Goal: Communication & Community: Answer question/provide support

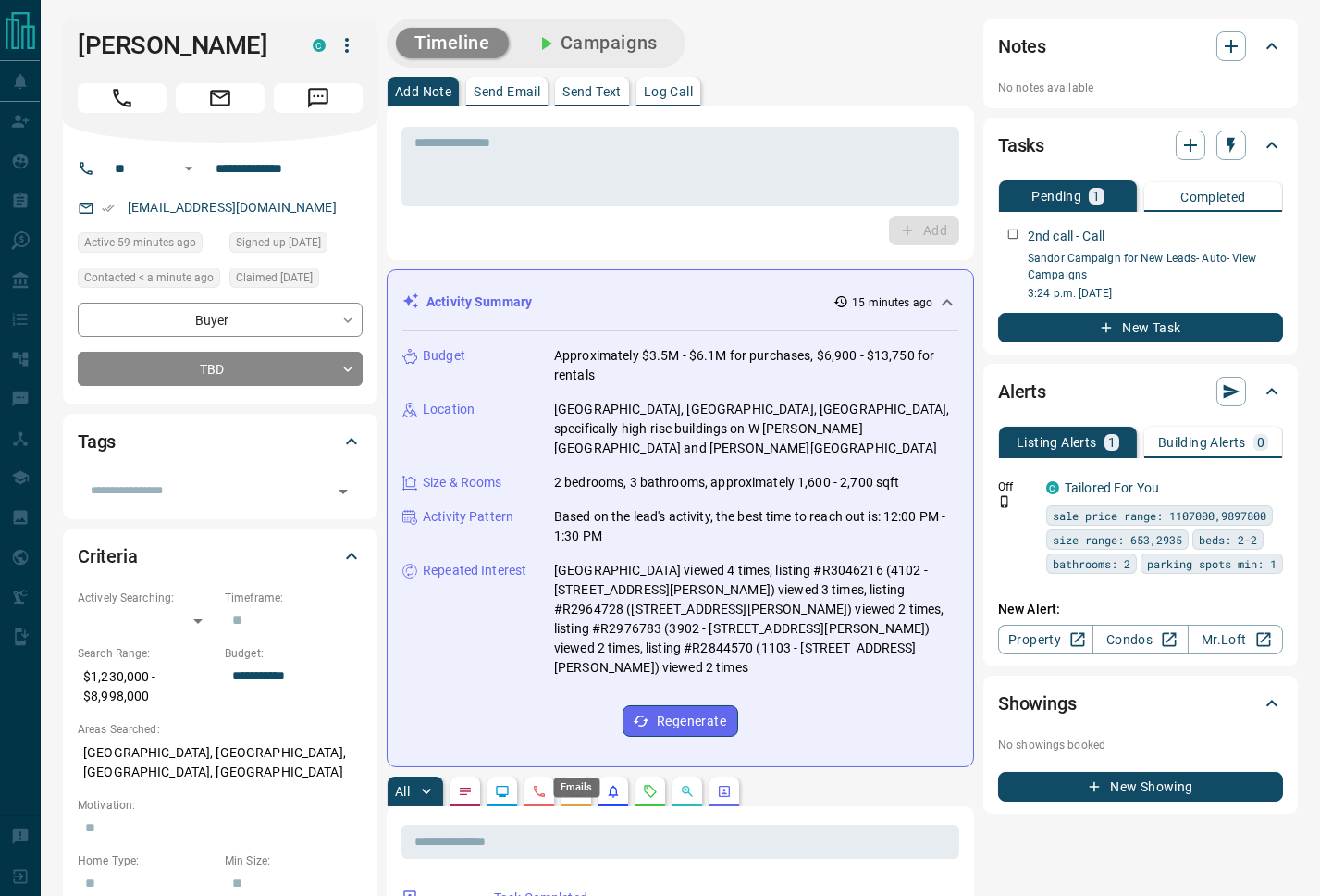
click at [578, 784] on icon "Emails" at bounding box center [576, 791] width 14 height 14
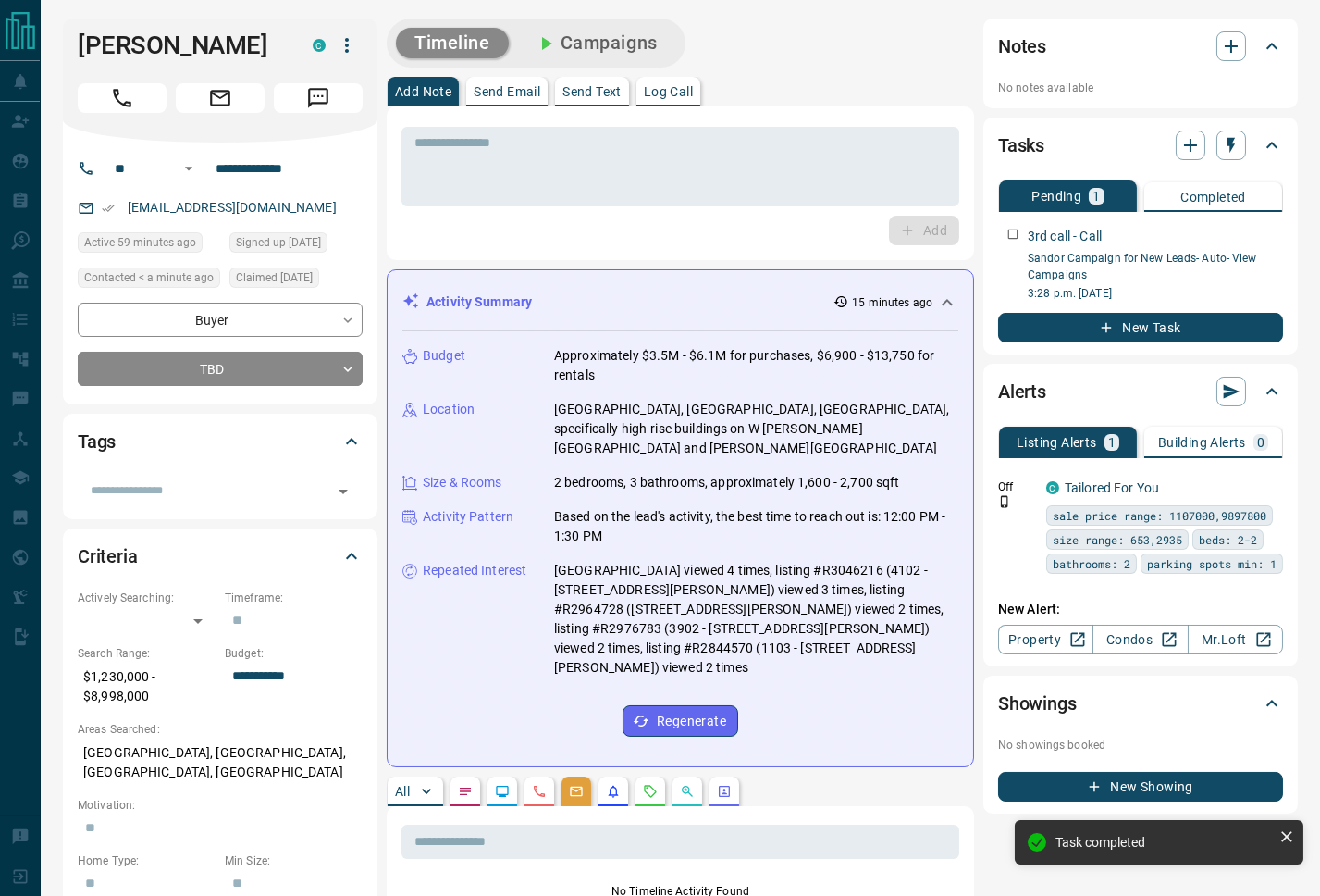
click at [515, 98] on p "Send Email" at bounding box center [507, 91] width 67 height 13
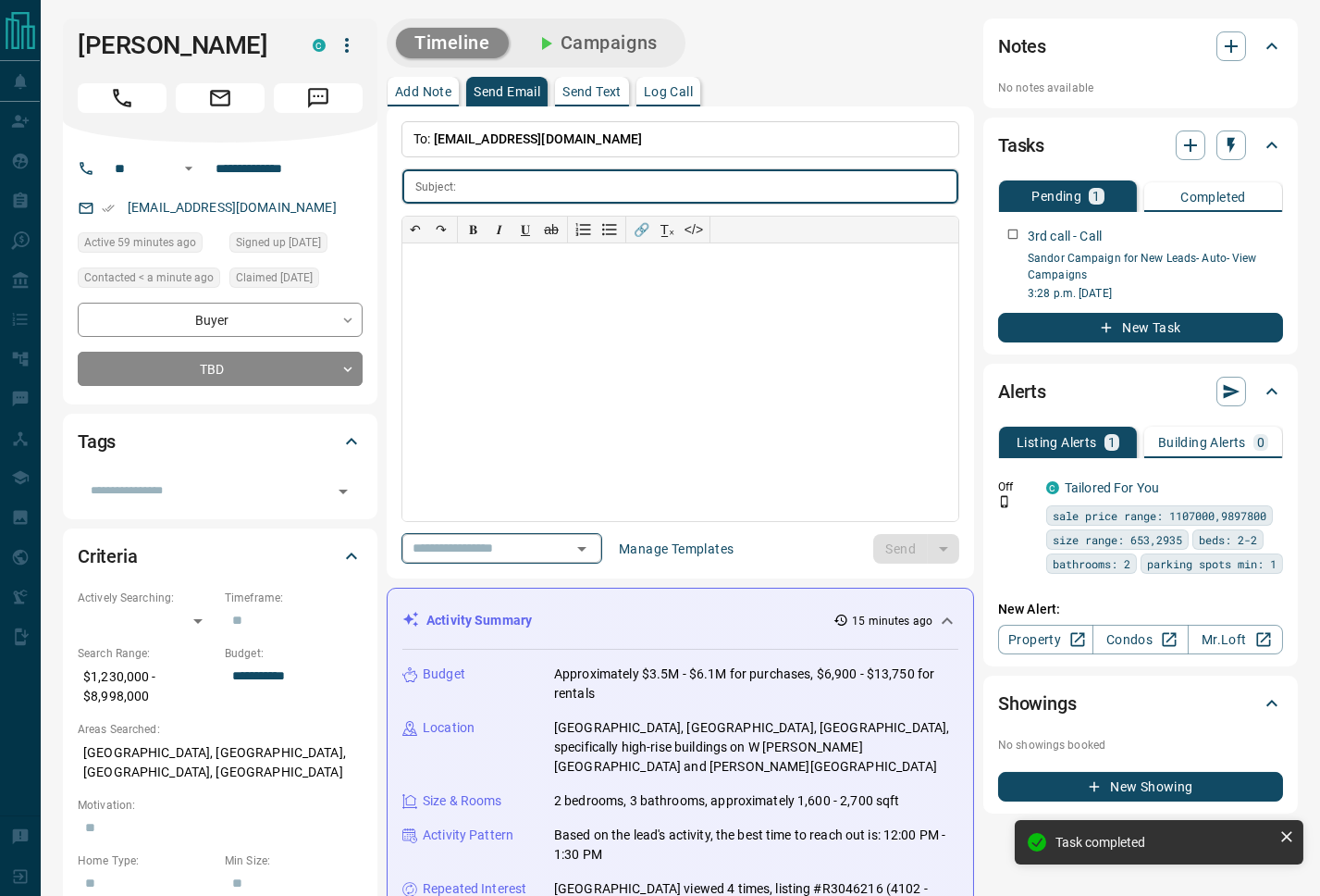
click at [593, 551] on icon "Open" at bounding box center [581, 548] width 22 height 22
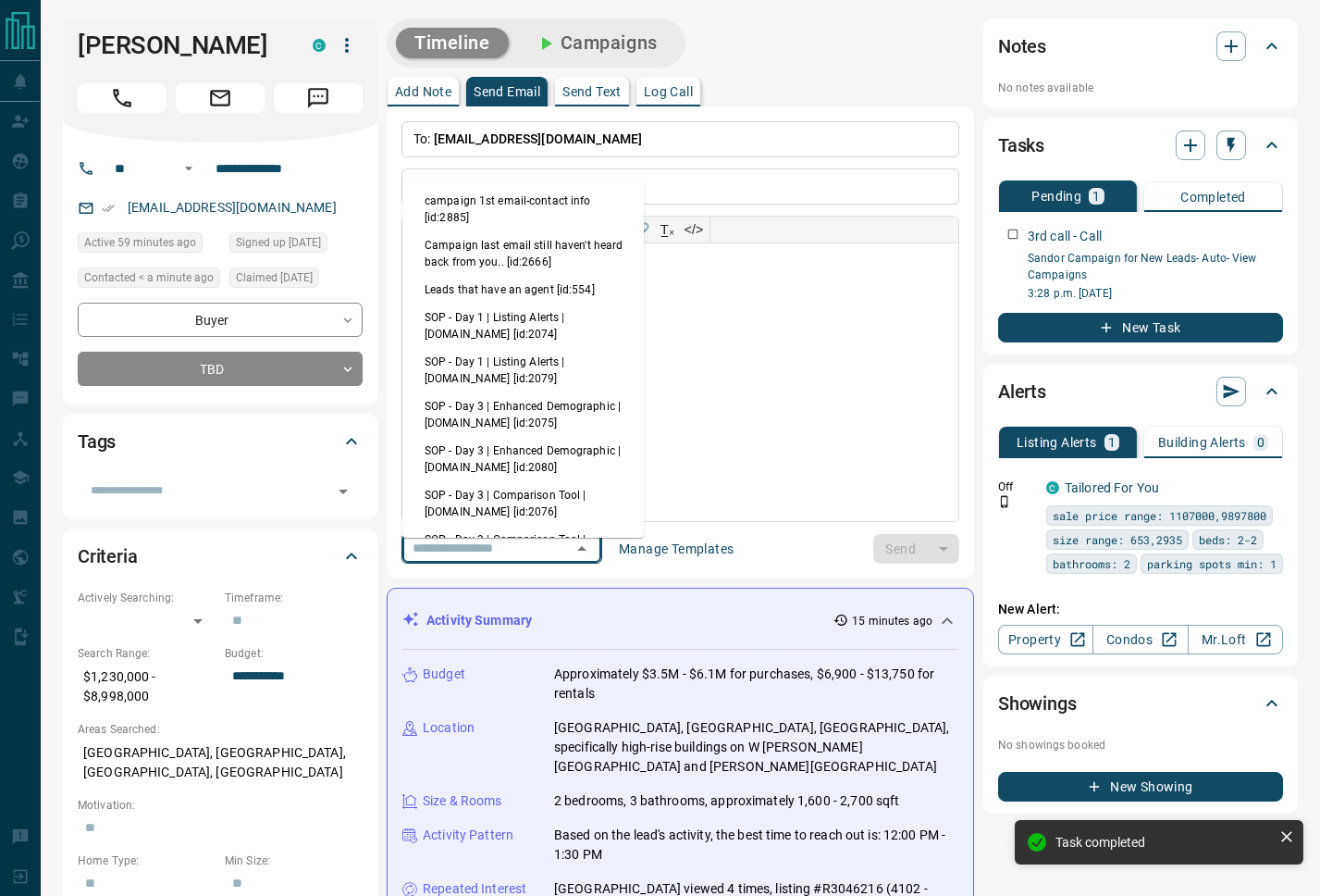
click at [542, 232] on li "campaign 1st email-contact info [id:2885]" at bounding box center [523, 210] width 241 height 44
type input "**********"
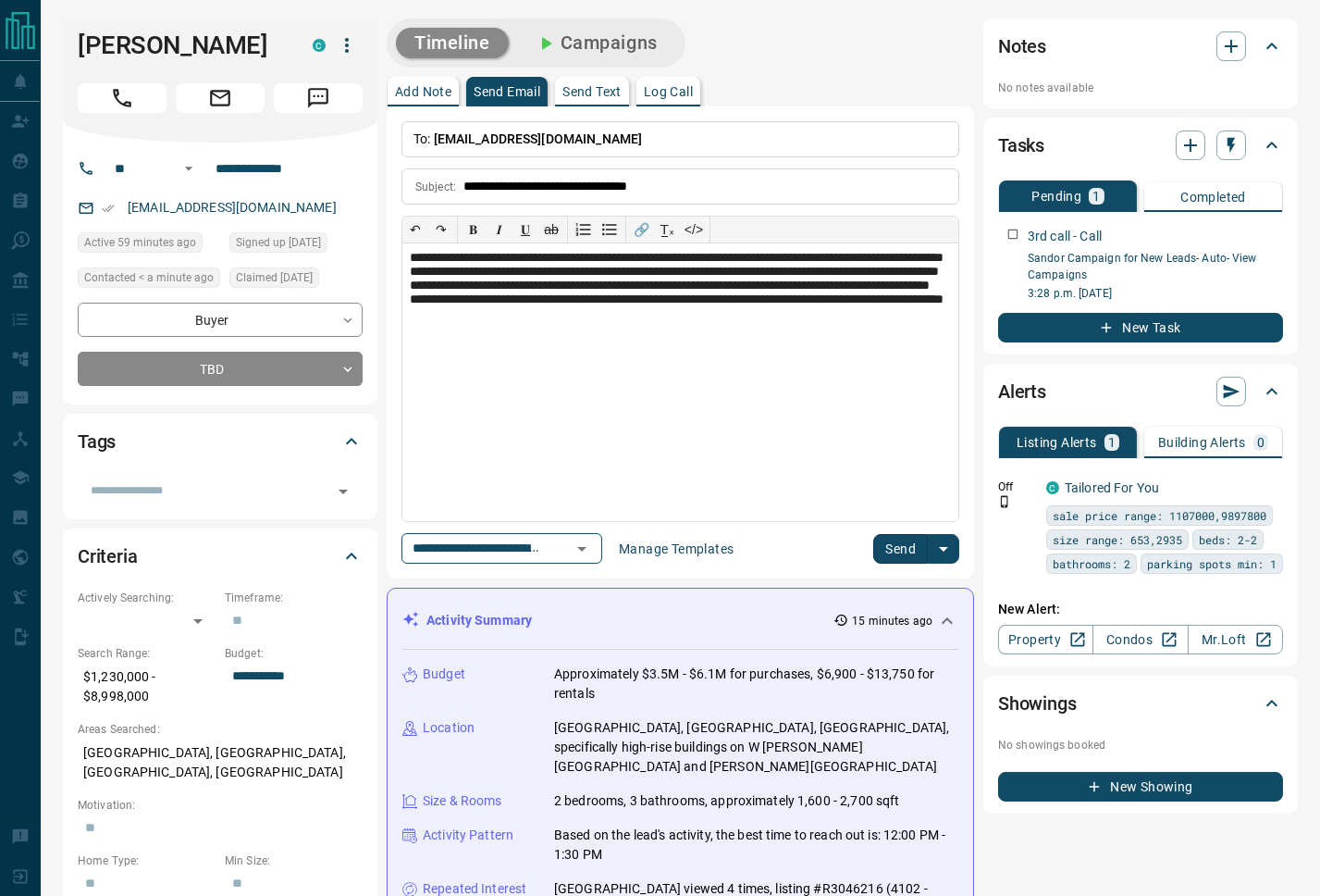
click at [916, 556] on button "Send" at bounding box center [901, 548] width 55 height 30
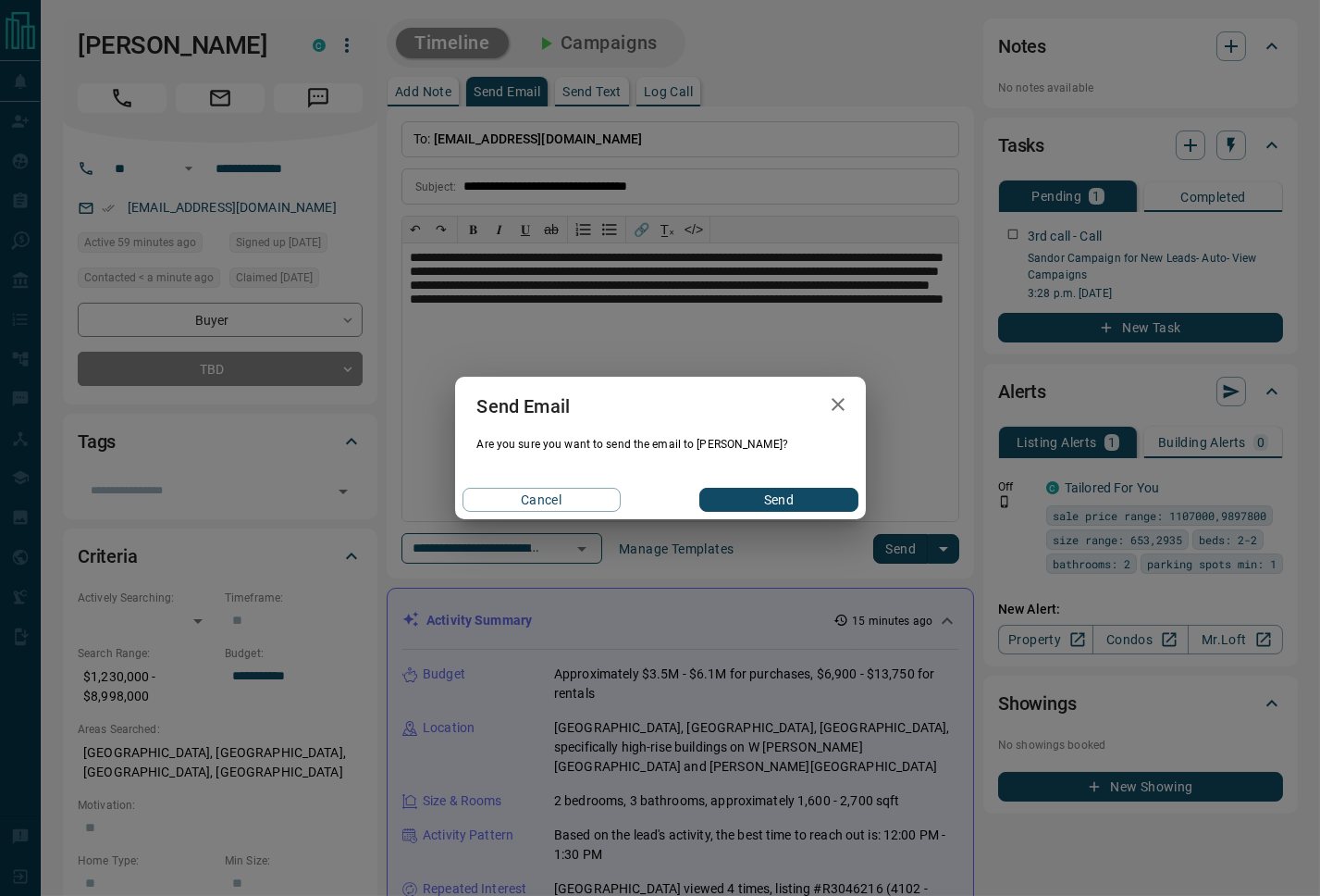
click at [803, 486] on div "Cancel Send" at bounding box center [660, 499] width 410 height 39
click at [794, 497] on button "Send" at bounding box center [778, 499] width 158 height 24
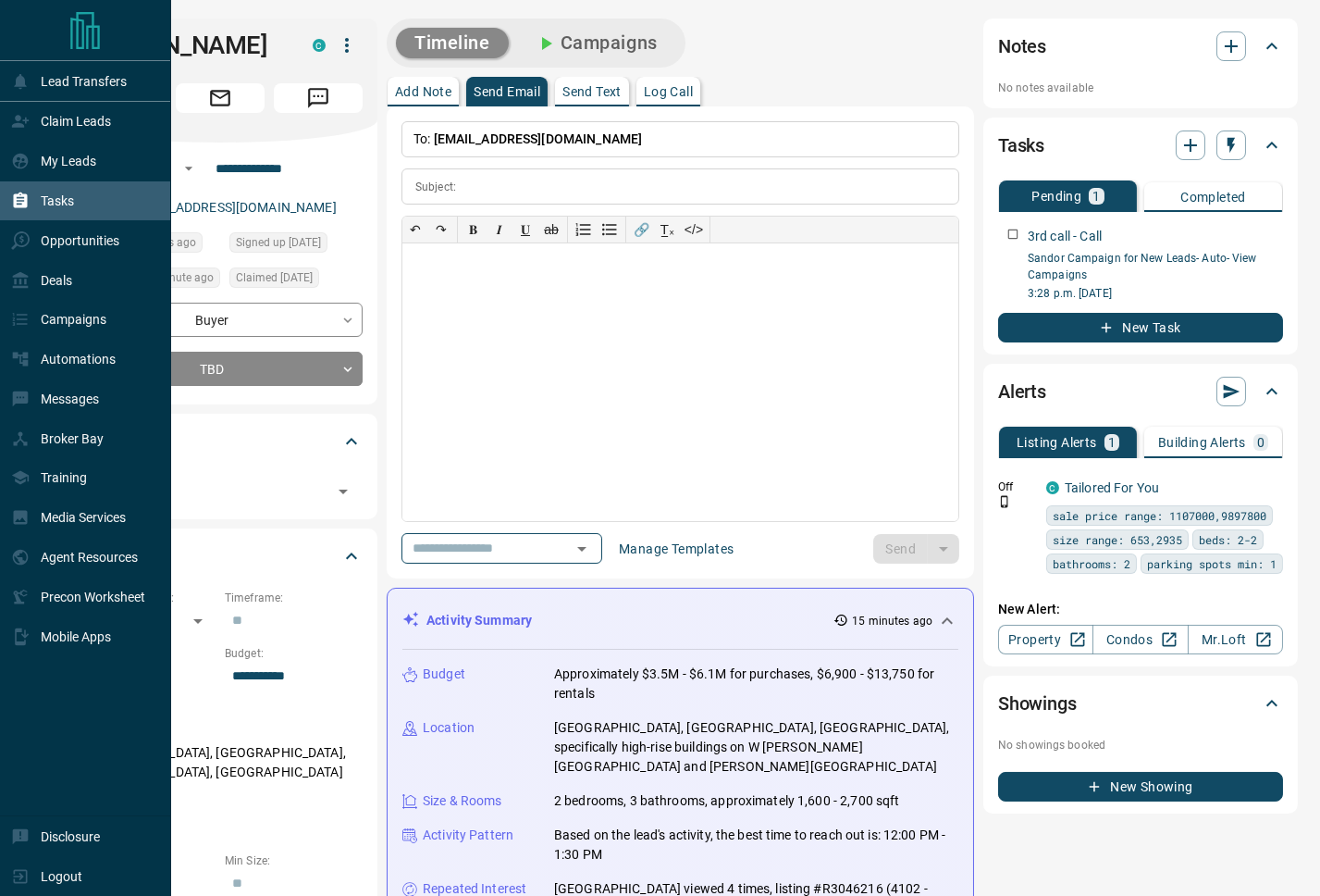
click at [41, 208] on div "Tasks" at bounding box center [42, 202] width 63 height 31
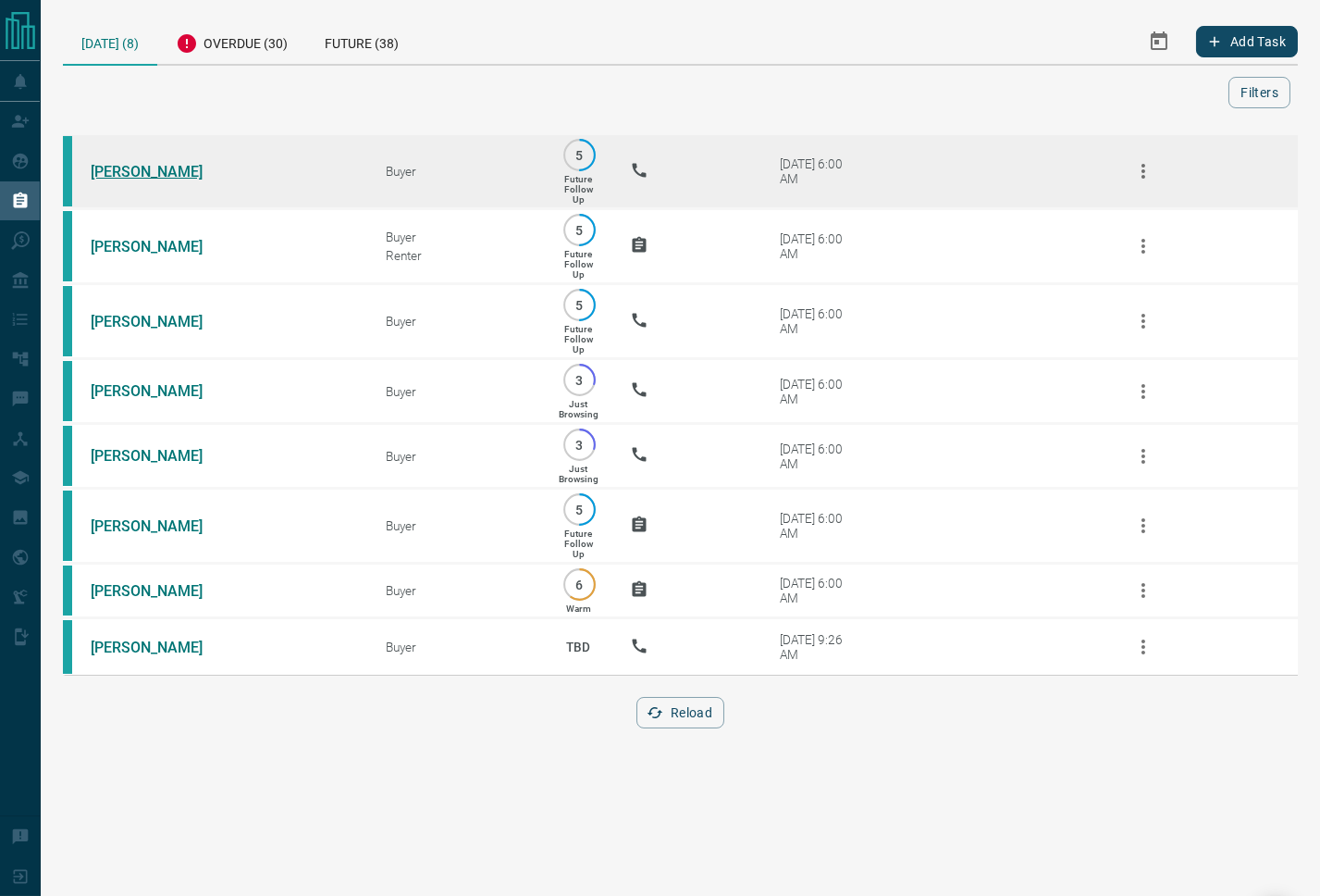
click at [134, 181] on link "[PERSON_NAME]" at bounding box center [160, 172] width 139 height 17
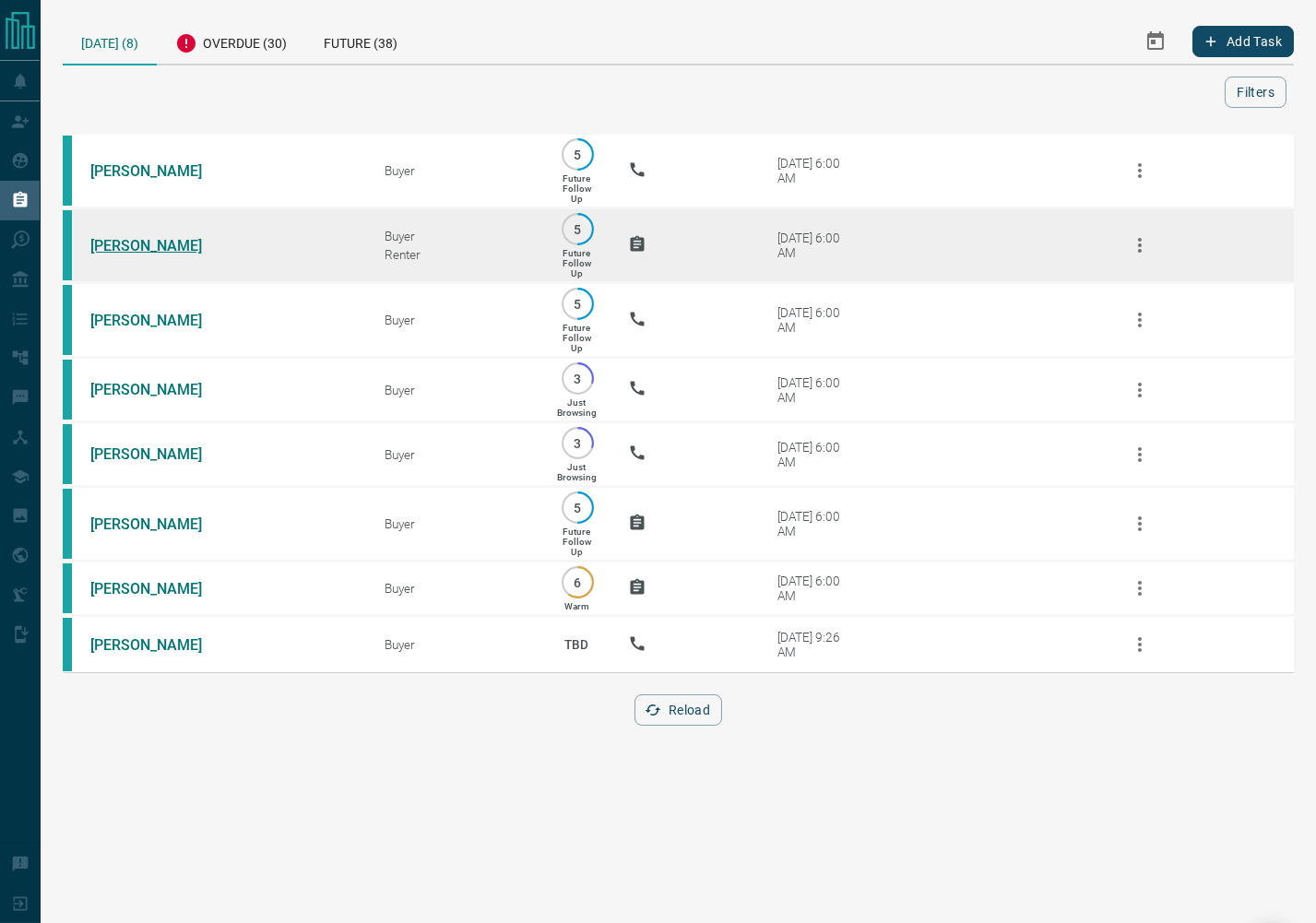
click at [120, 254] on link "[PERSON_NAME]" at bounding box center [160, 245] width 139 height 17
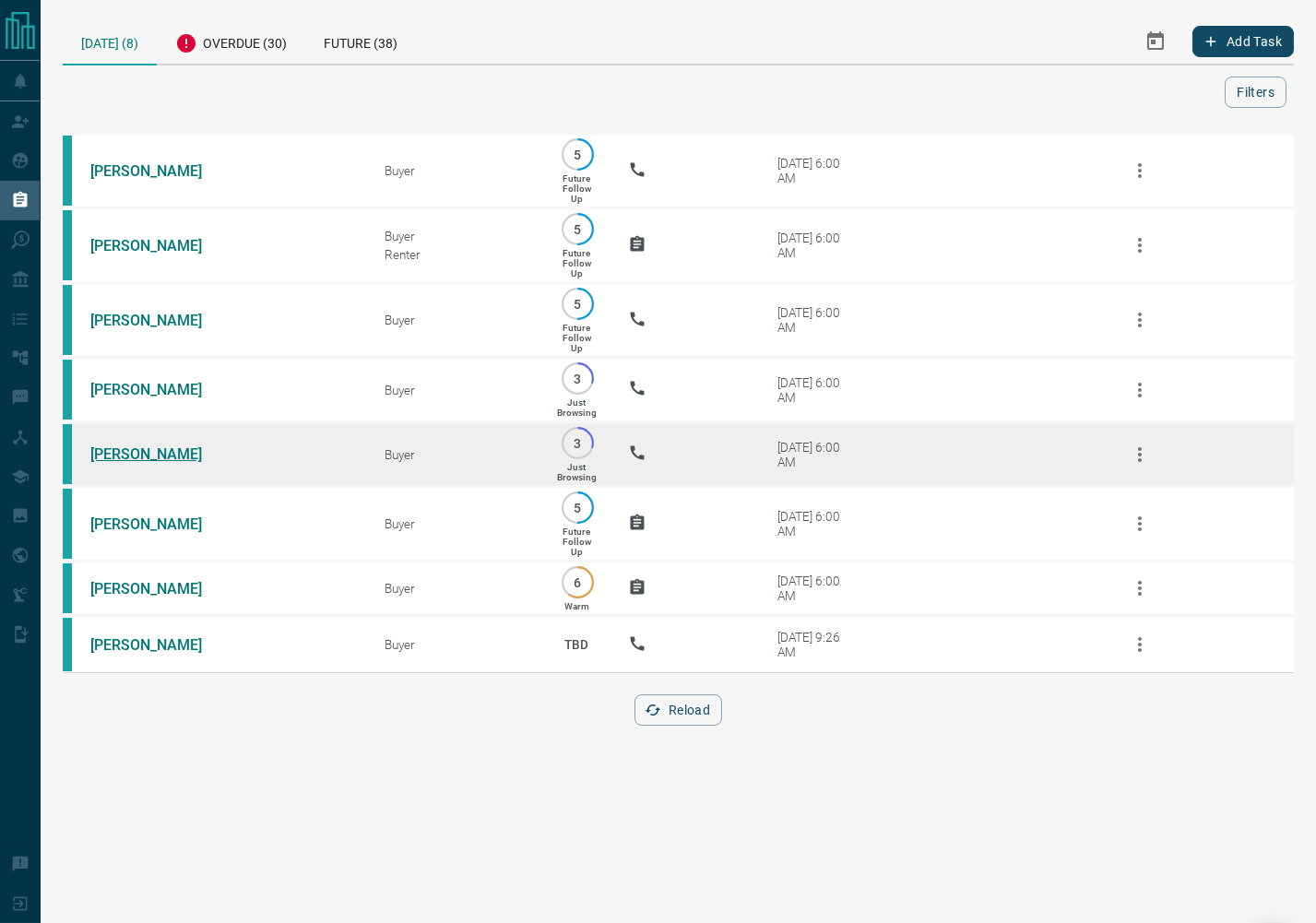
click at [109, 463] on link "[PERSON_NAME]" at bounding box center [160, 454] width 139 height 17
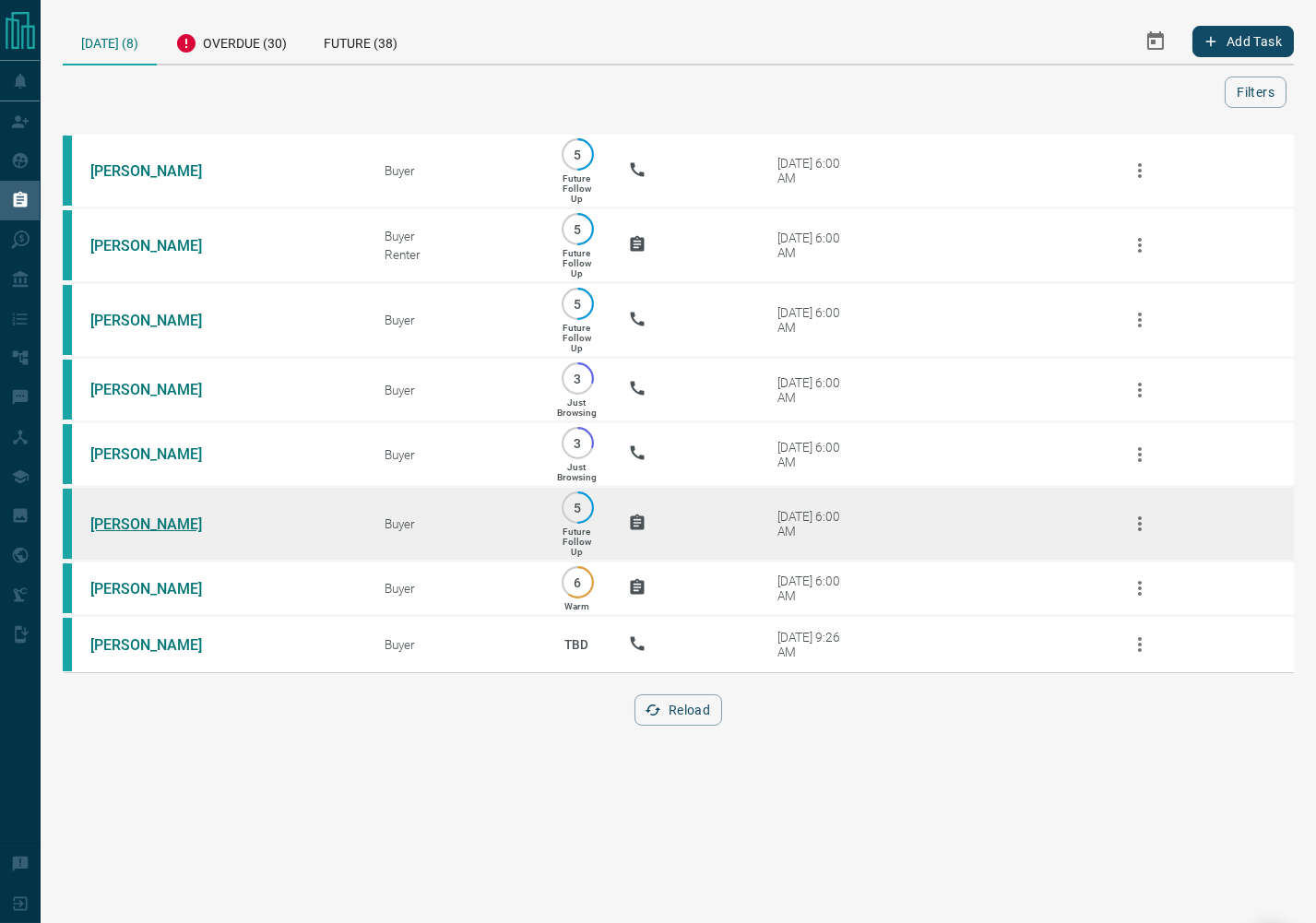
click at [131, 533] on link "[PERSON_NAME]" at bounding box center [160, 525] width 139 height 17
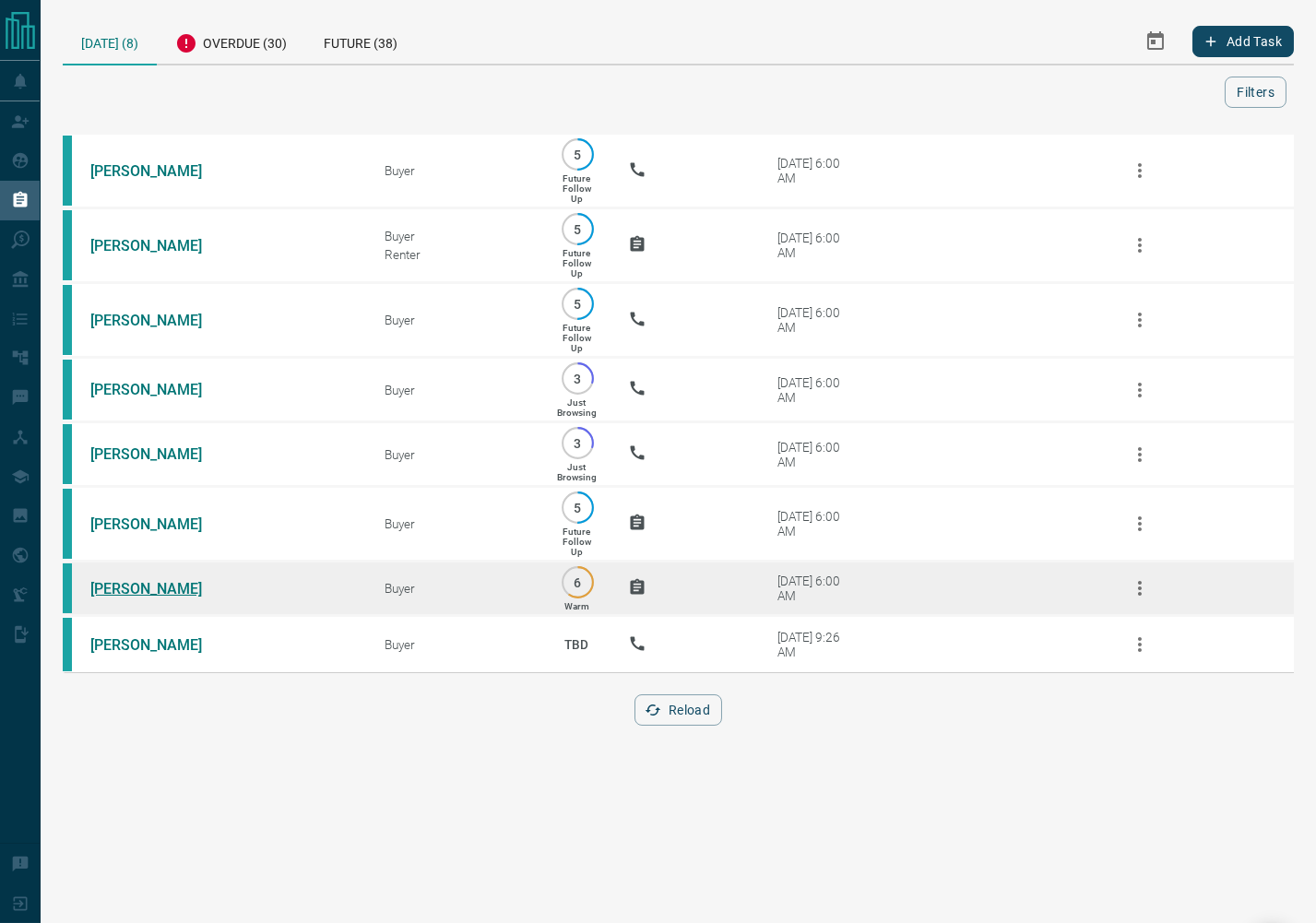
click at [152, 598] on link "[PERSON_NAME]" at bounding box center [160, 589] width 139 height 17
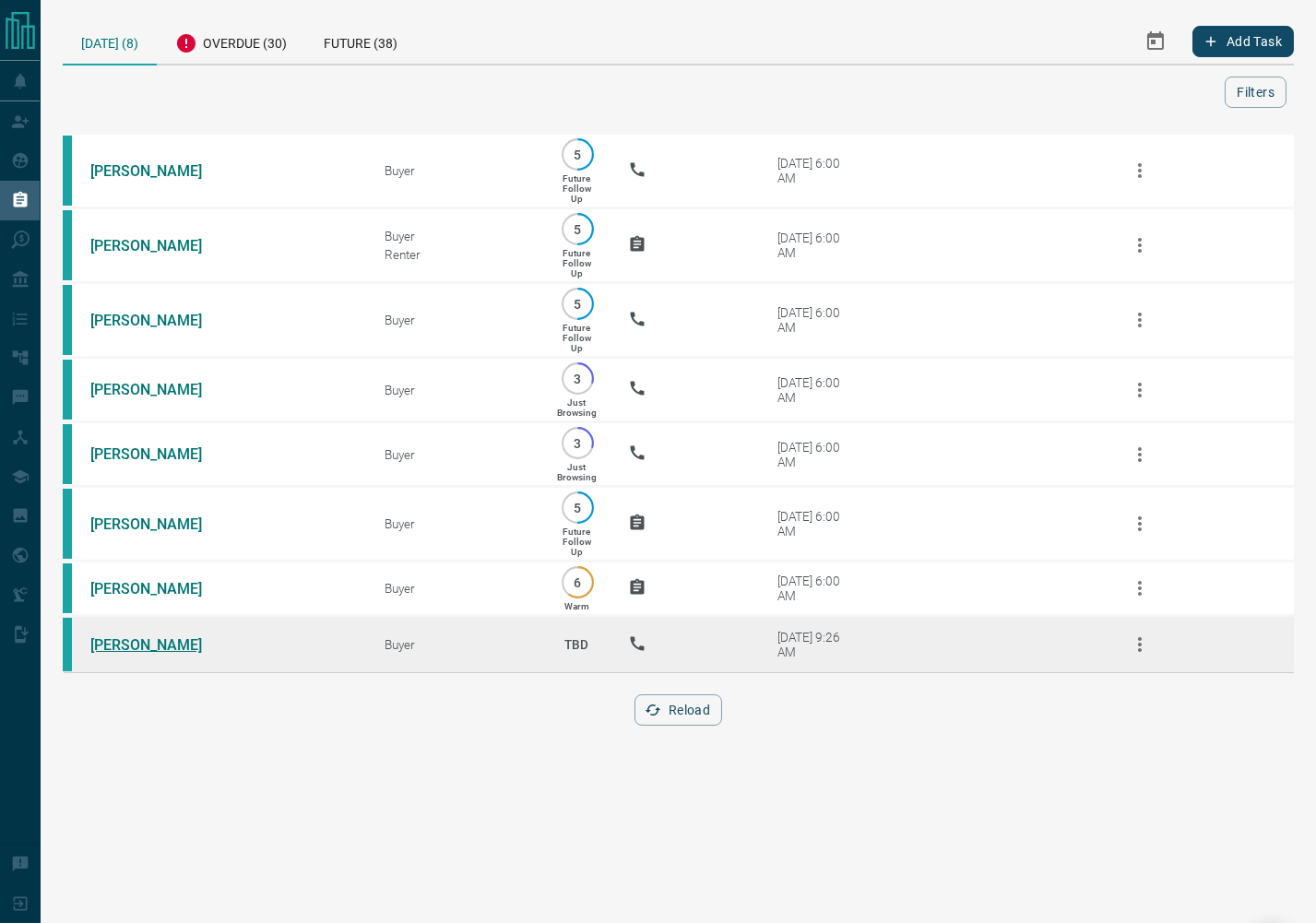
click at [141, 654] on link "[PERSON_NAME]" at bounding box center [160, 645] width 139 height 17
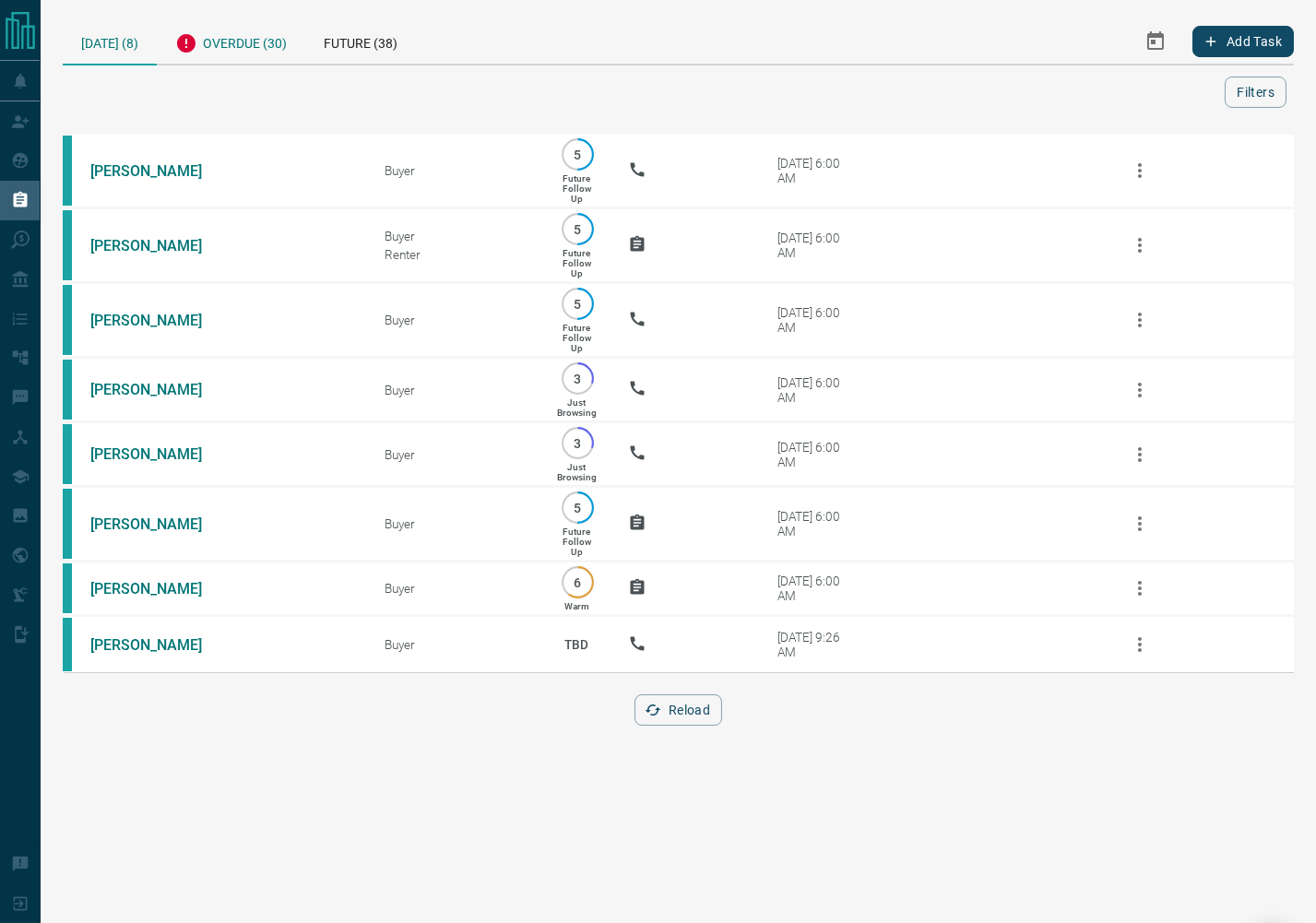
click at [278, 55] on div "Overdue (30)" at bounding box center [231, 40] width 148 height 45
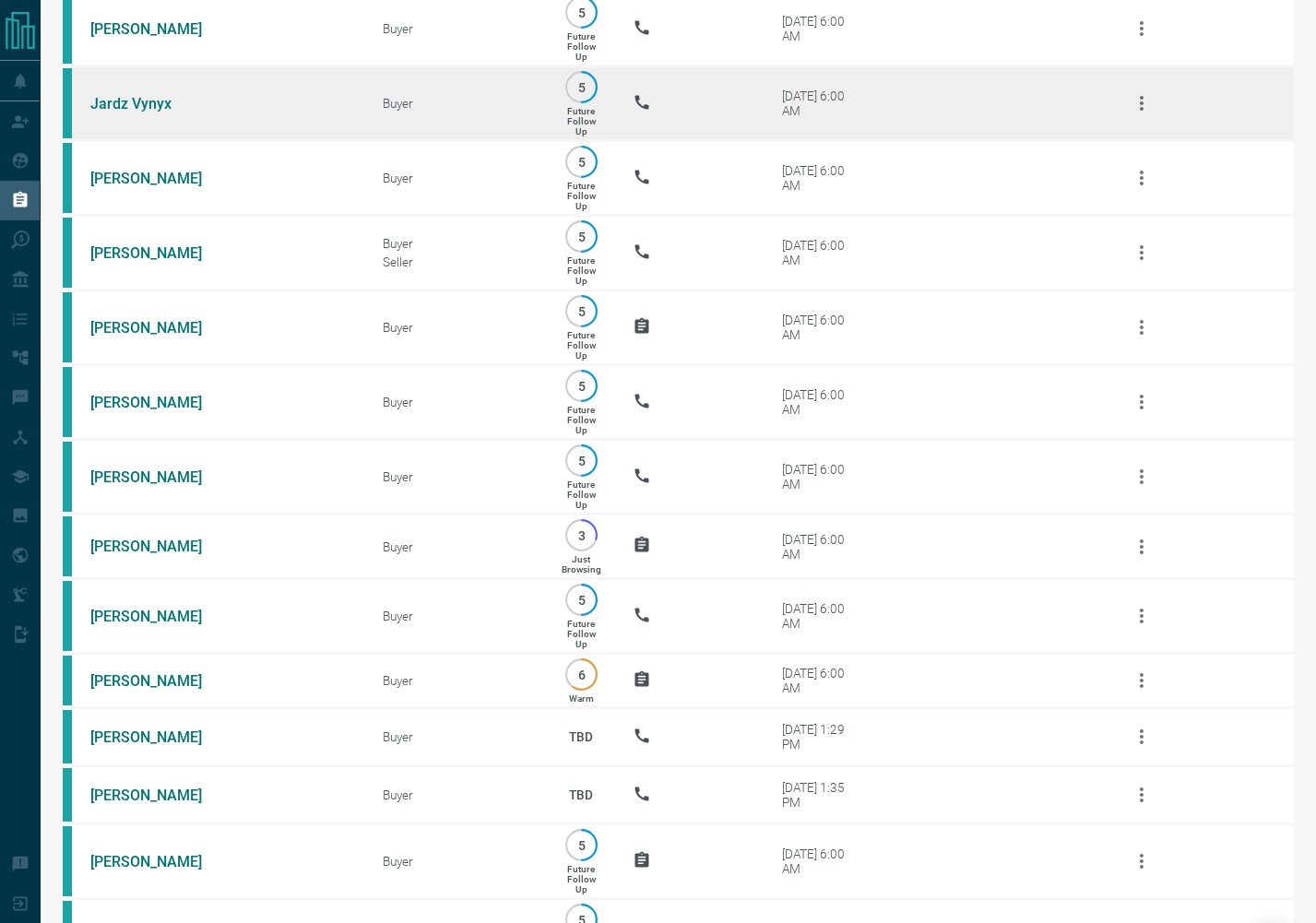
scroll to position [192, 0]
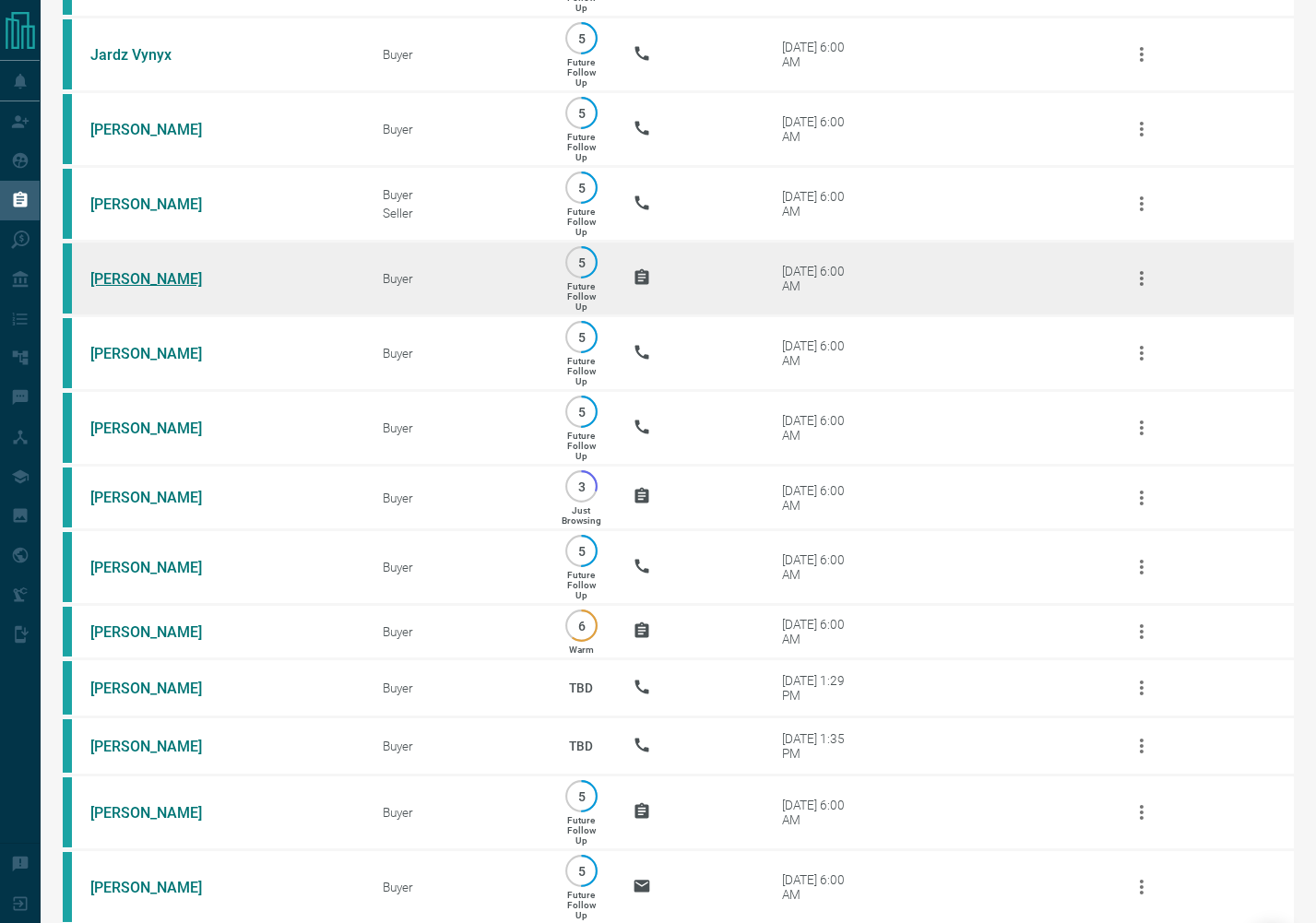
click at [131, 288] on link "[PERSON_NAME]" at bounding box center [160, 279] width 139 height 17
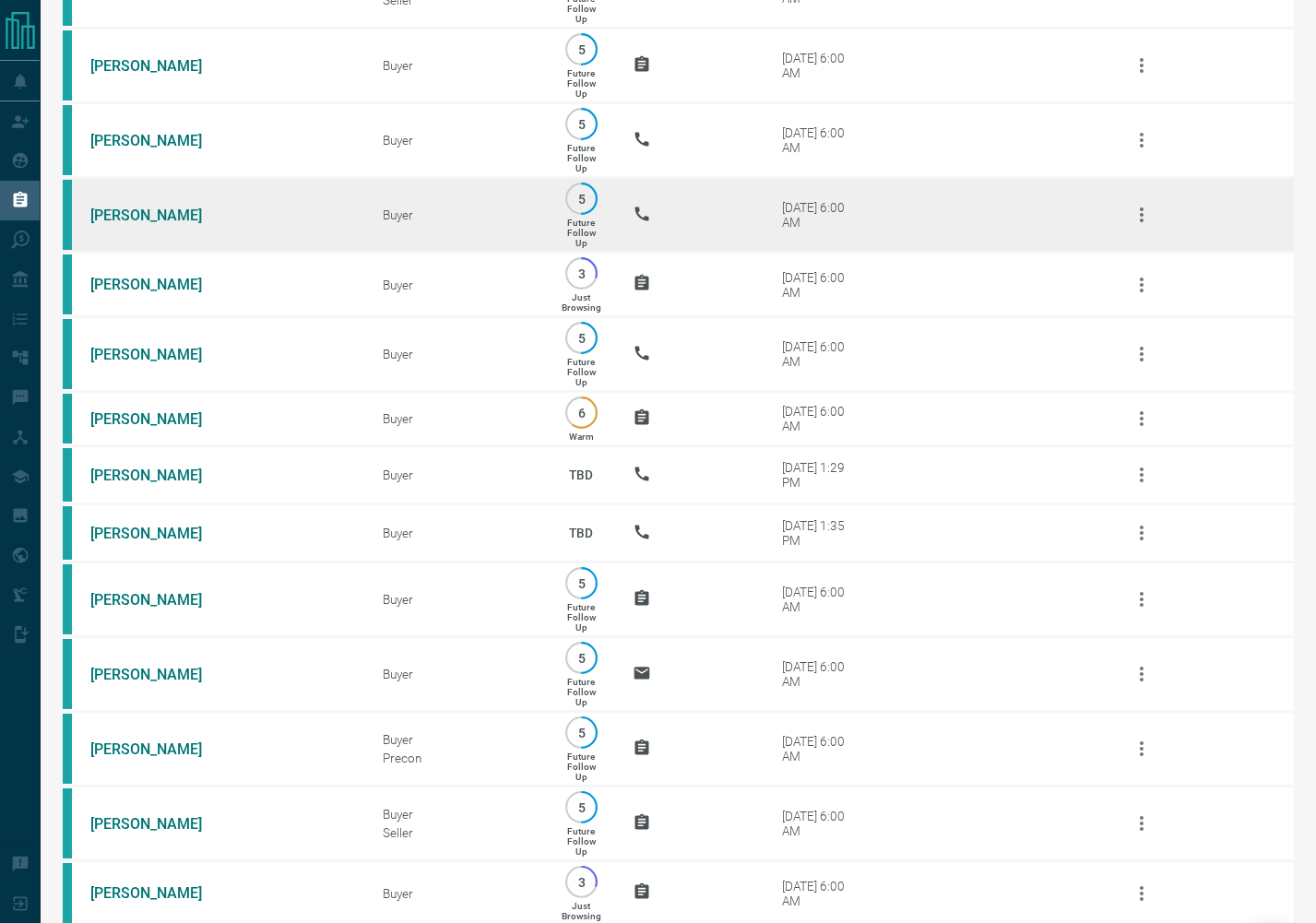
scroll to position [410, 0]
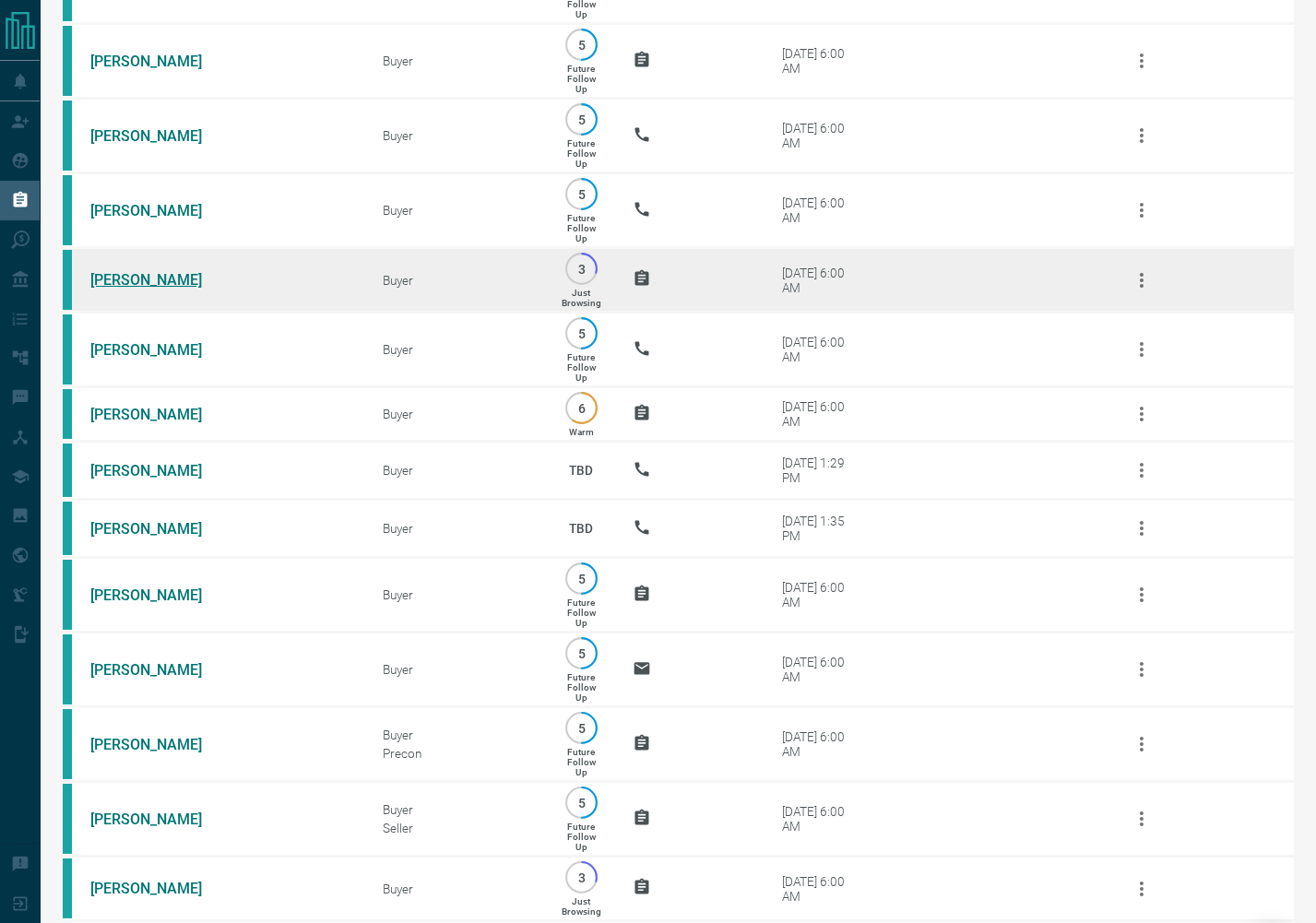
click at [180, 289] on link "[PERSON_NAME]" at bounding box center [160, 280] width 139 height 17
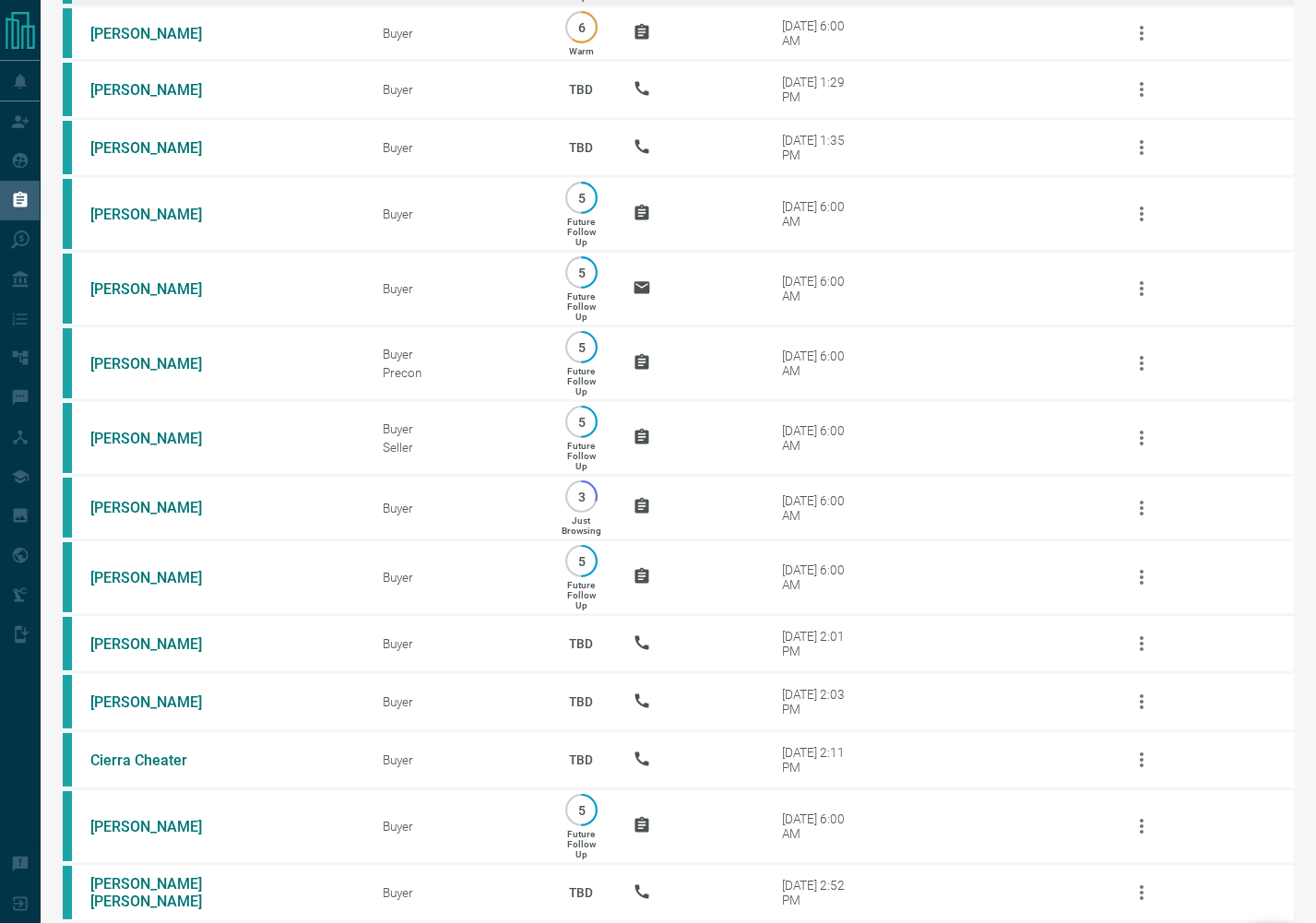
scroll to position [814, 0]
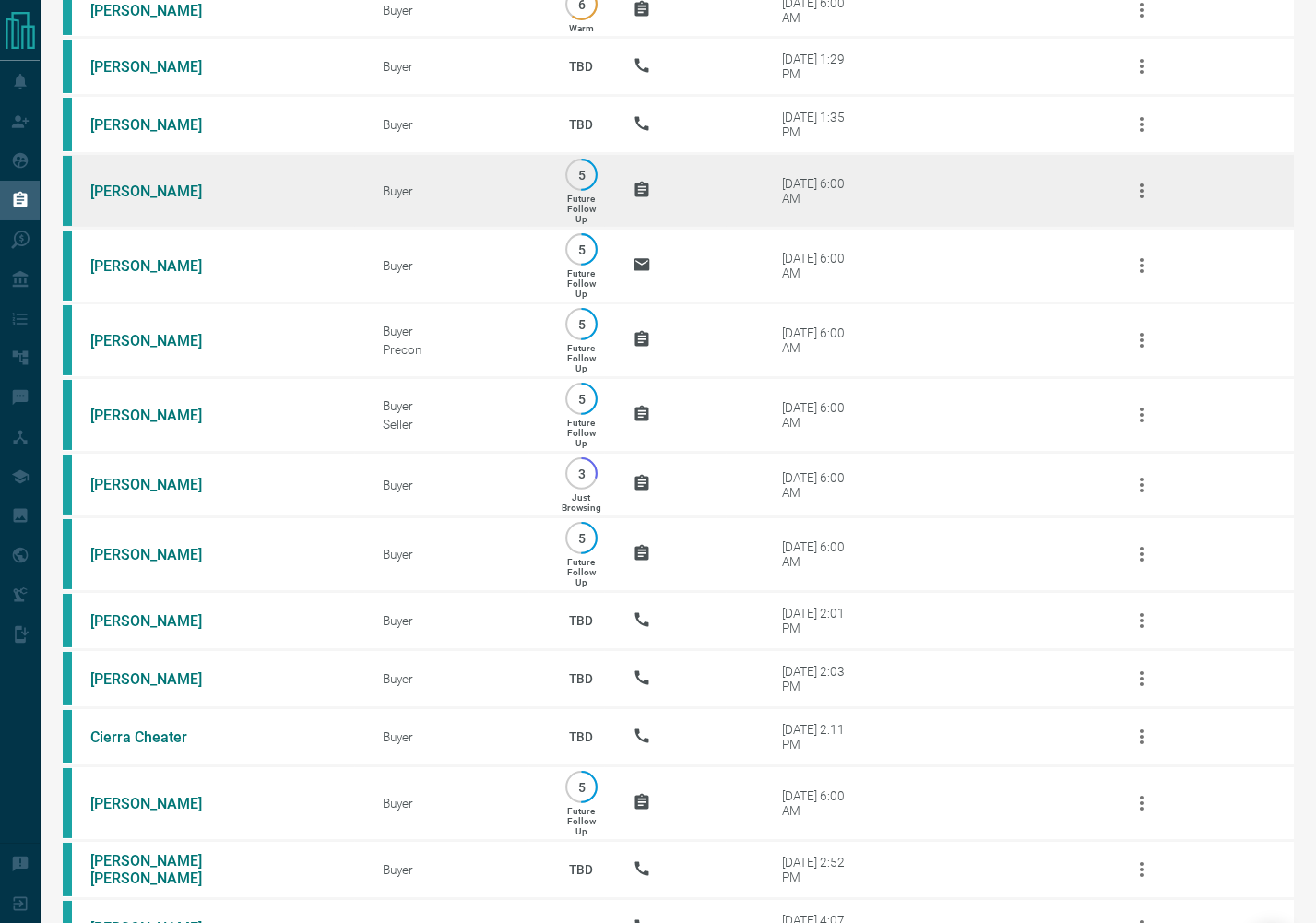
click at [137, 229] on td "[PERSON_NAME]" at bounding box center [209, 192] width 293 height 75
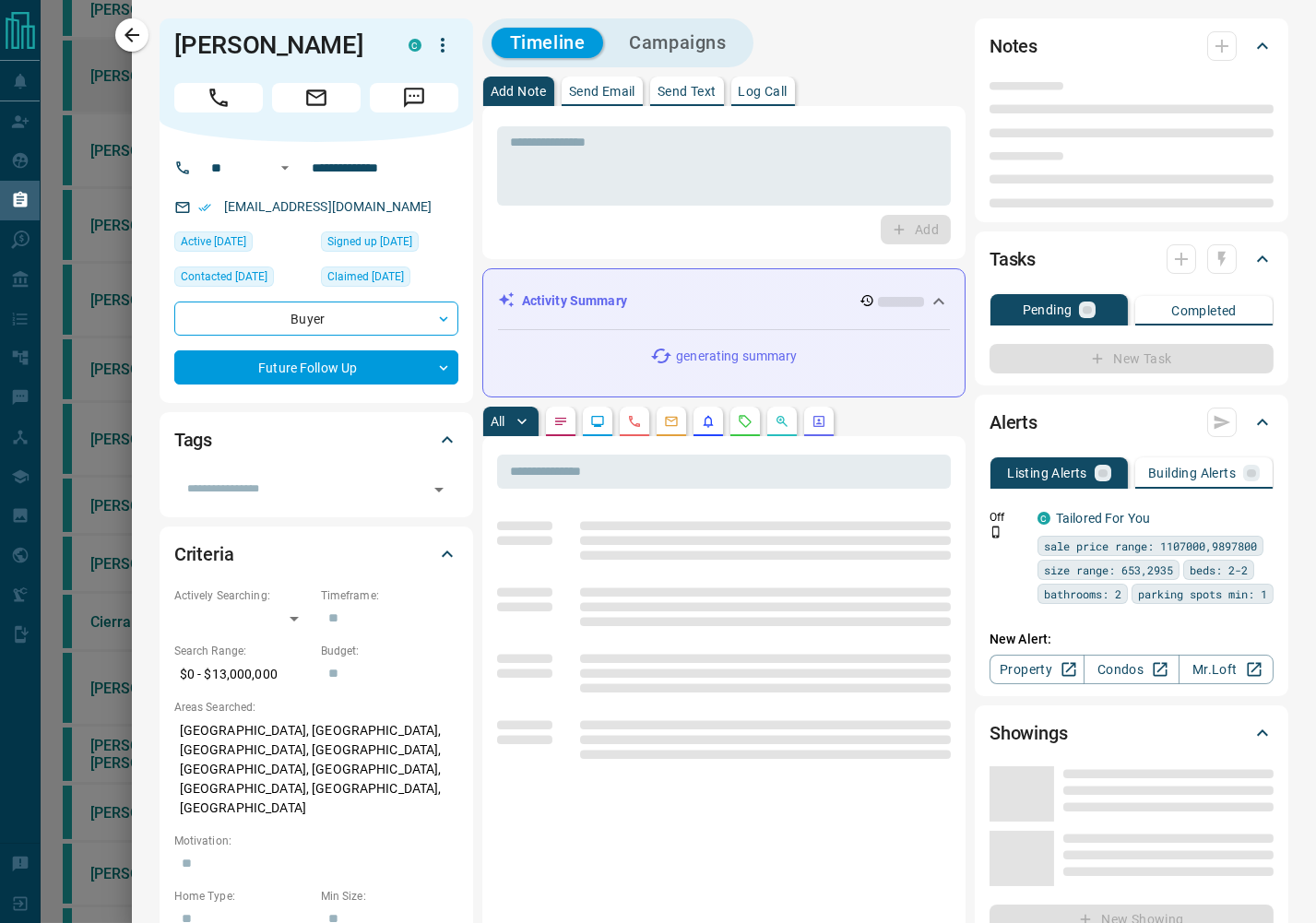
type input "**"
type input "**********"
type input "*"
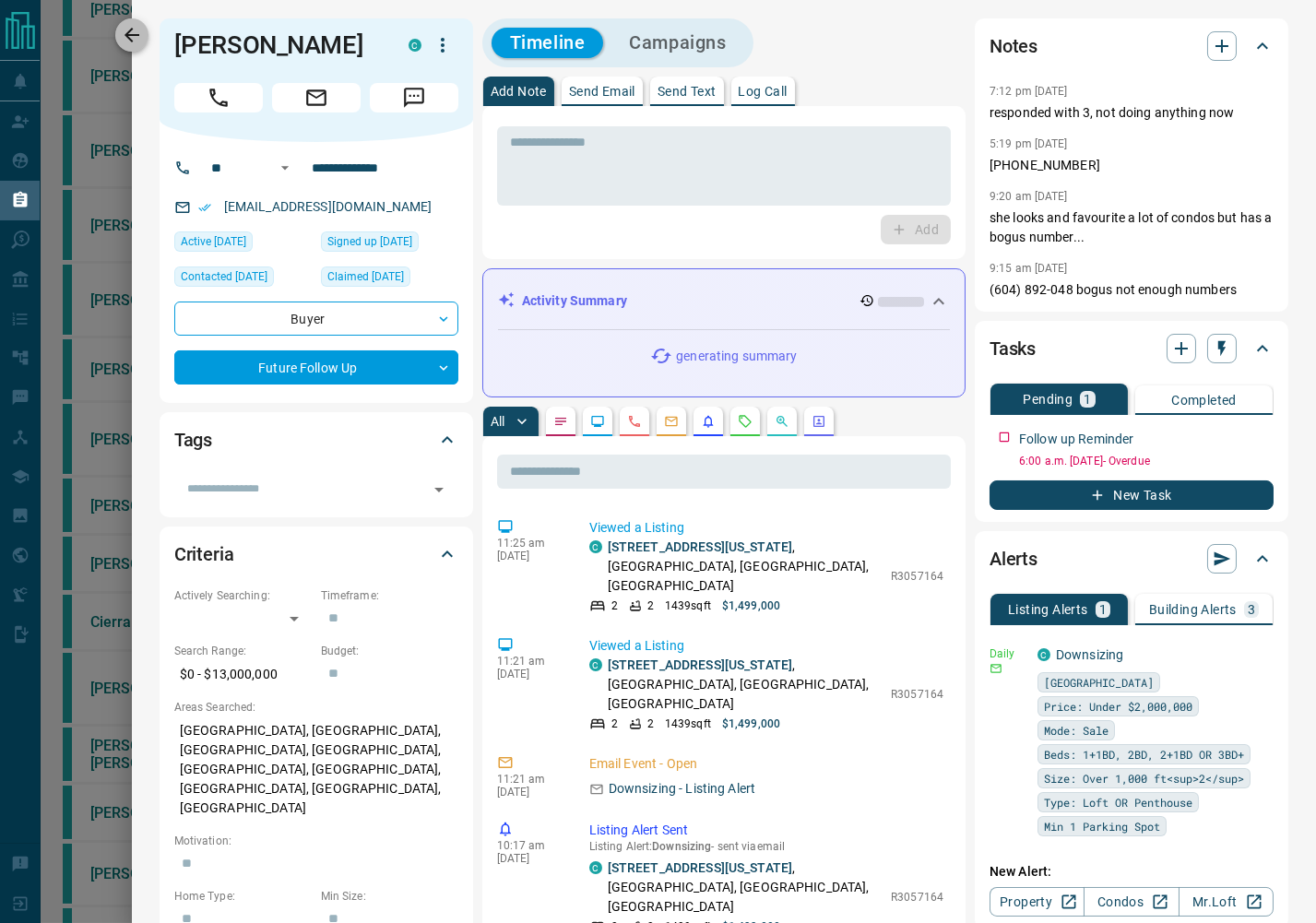
click at [136, 32] on icon "button" at bounding box center [132, 35] width 22 height 22
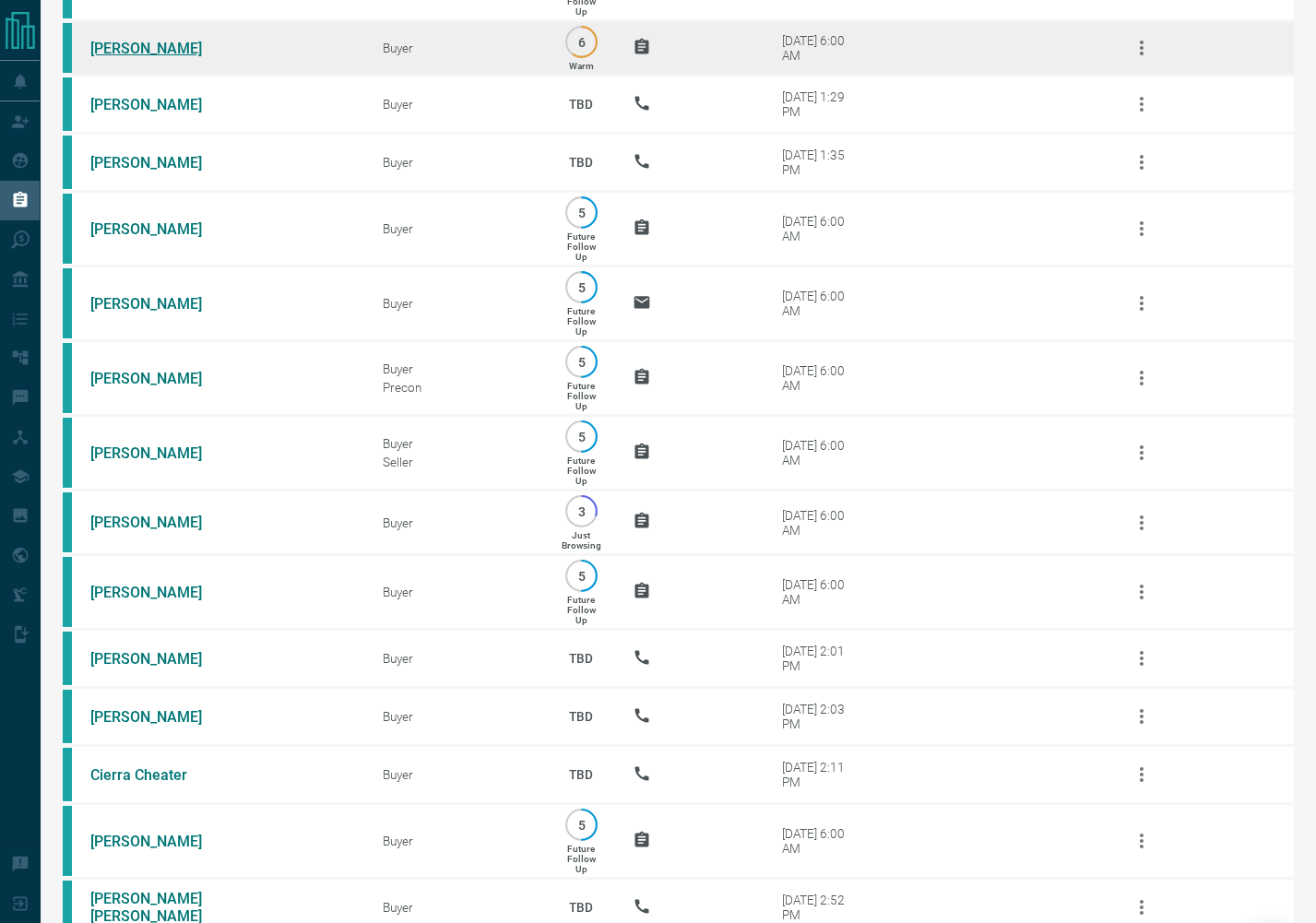
scroll to position [782, 0]
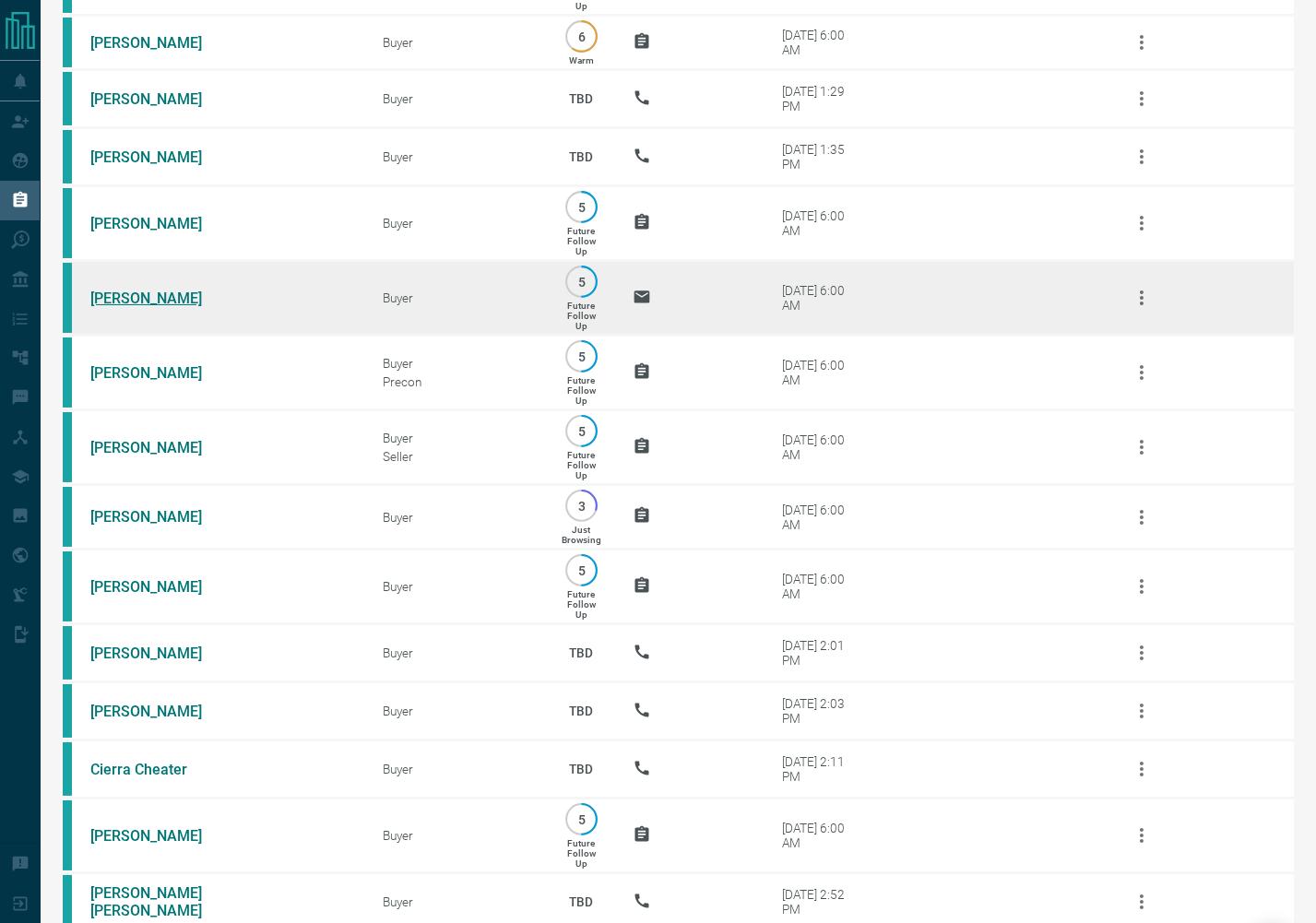
click at [121, 307] on link "[PERSON_NAME]" at bounding box center [160, 298] width 139 height 17
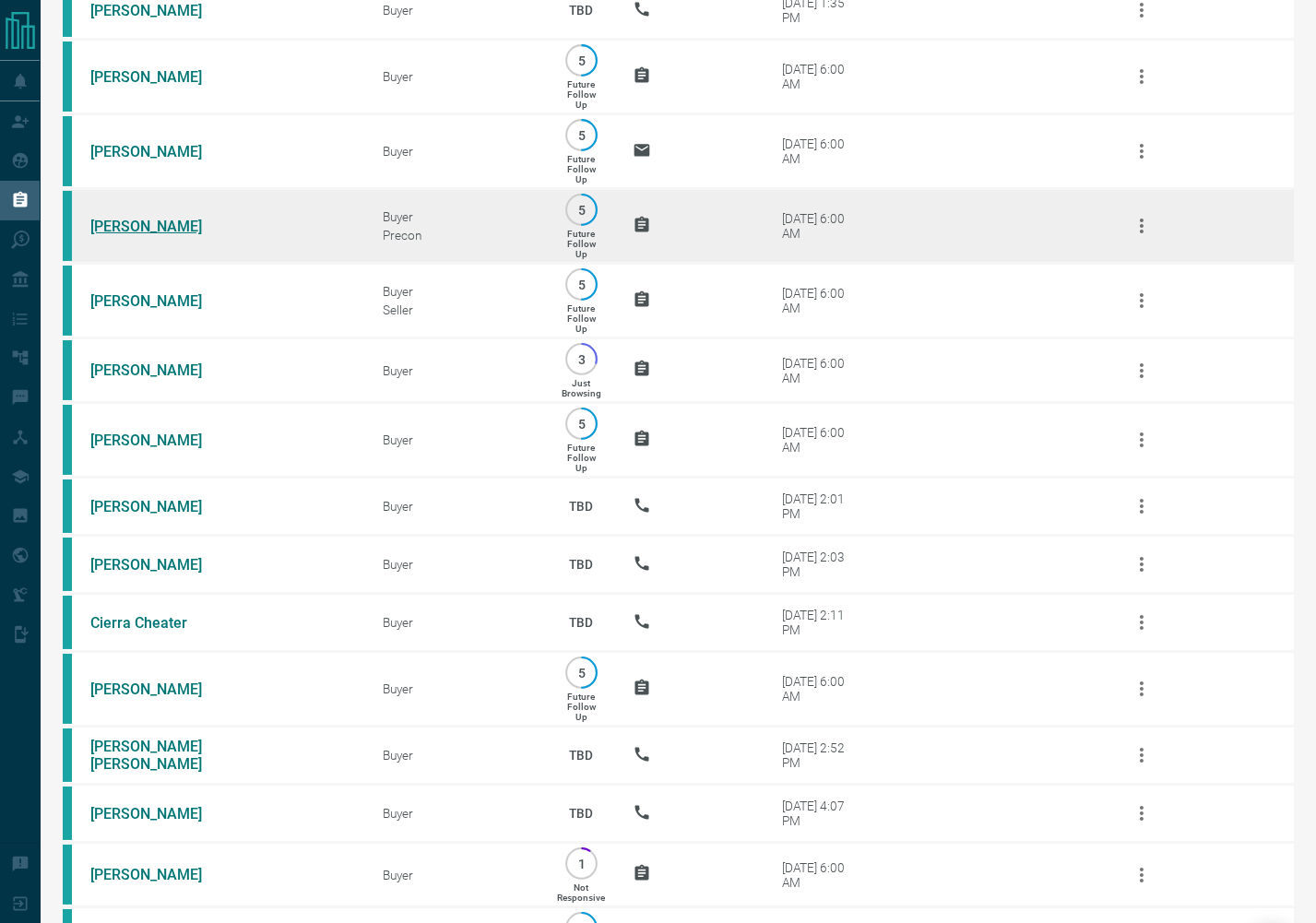
scroll to position [940, 0]
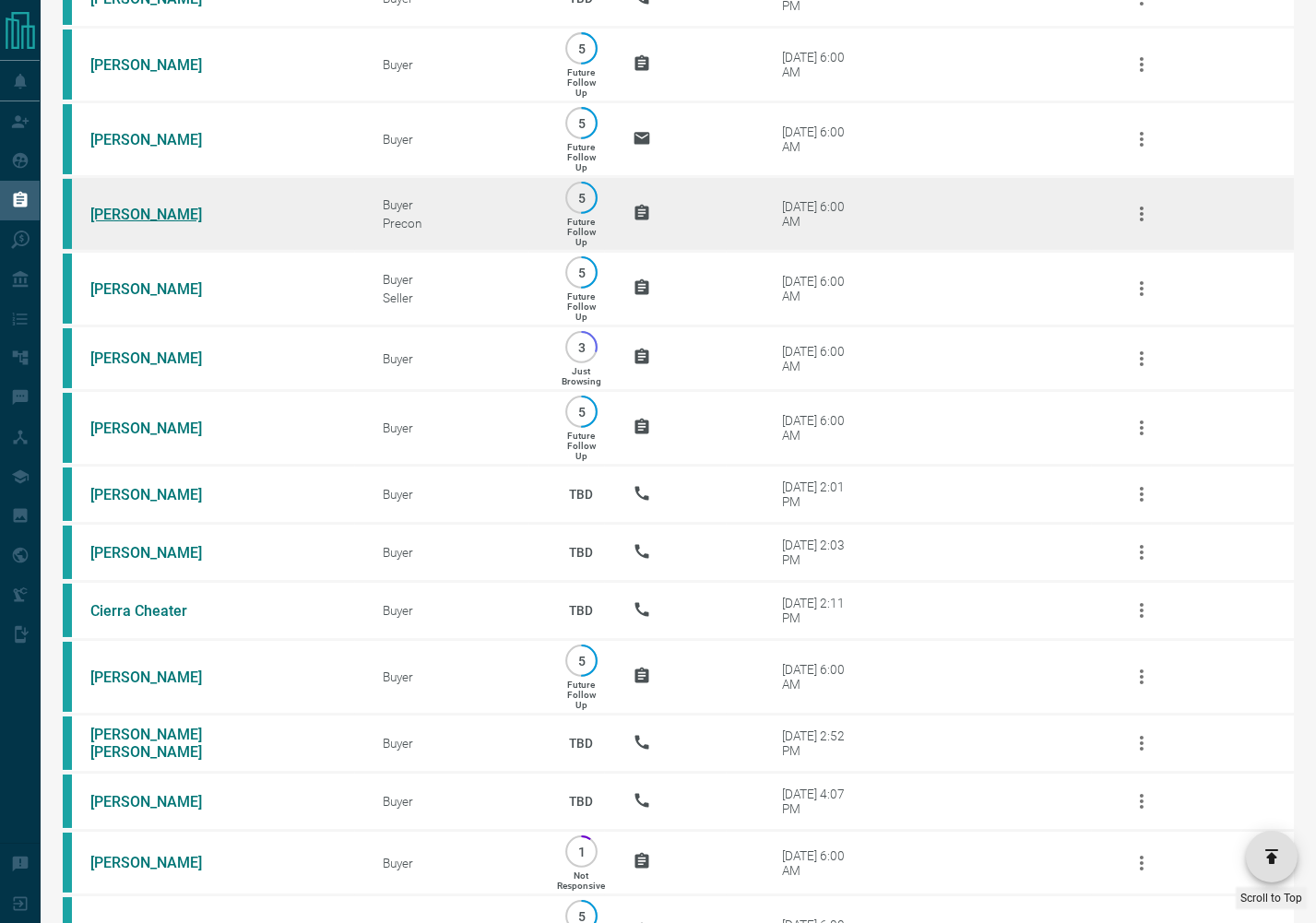
click at [106, 223] on link "[PERSON_NAME]" at bounding box center [160, 215] width 139 height 17
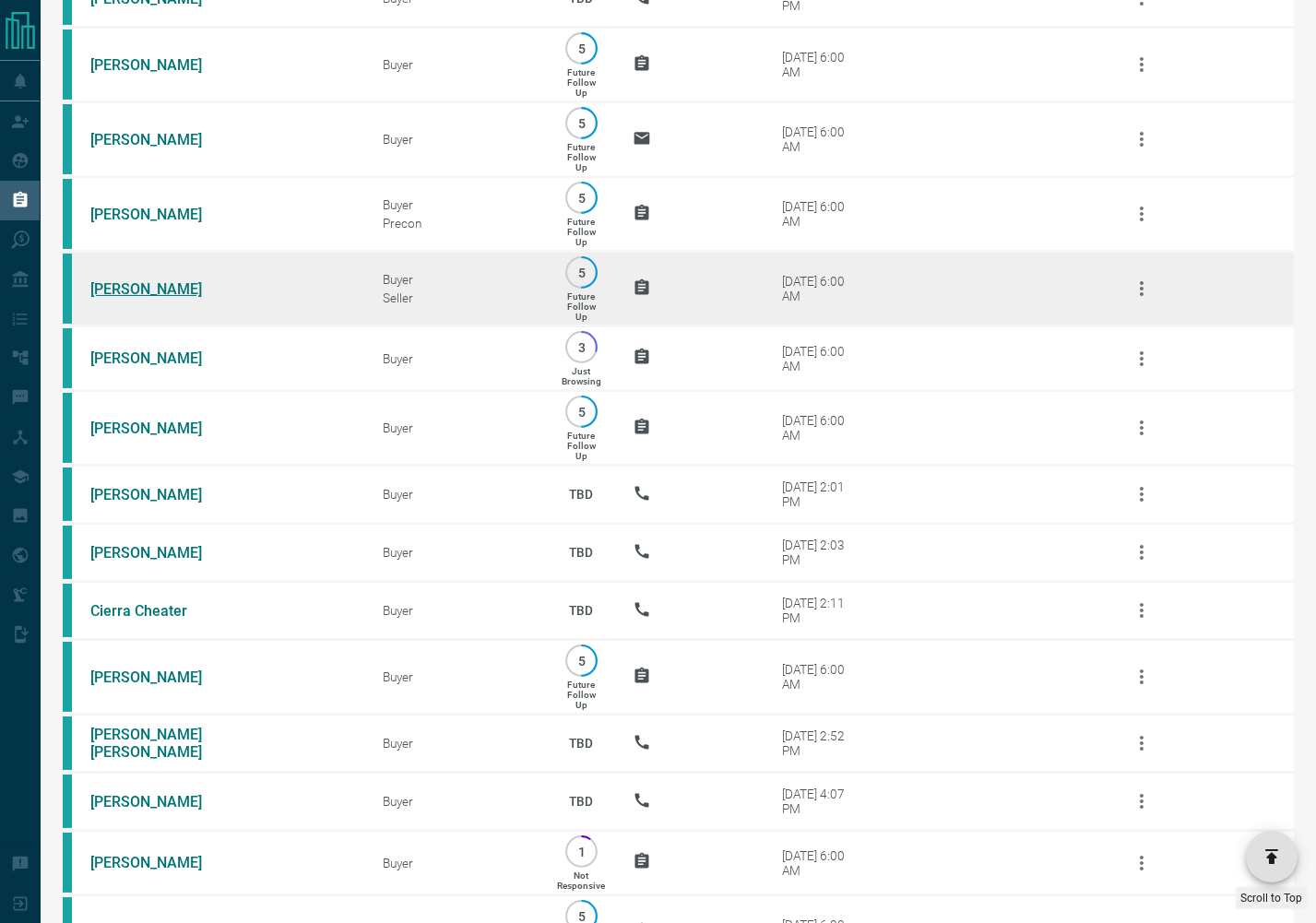
click at [128, 298] on link "[PERSON_NAME]" at bounding box center [160, 289] width 139 height 17
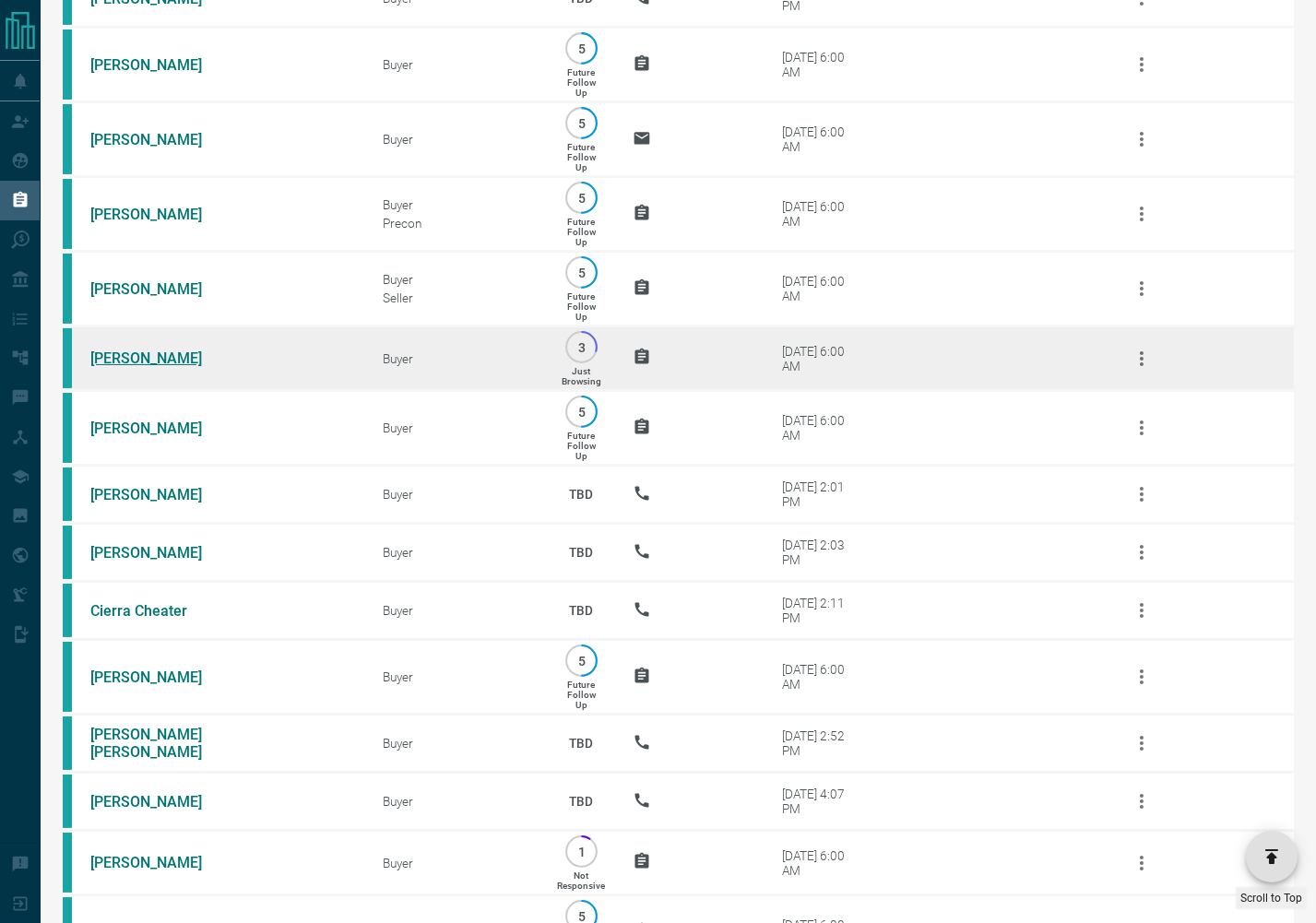
click at [126, 367] on link "[PERSON_NAME]" at bounding box center [160, 358] width 139 height 17
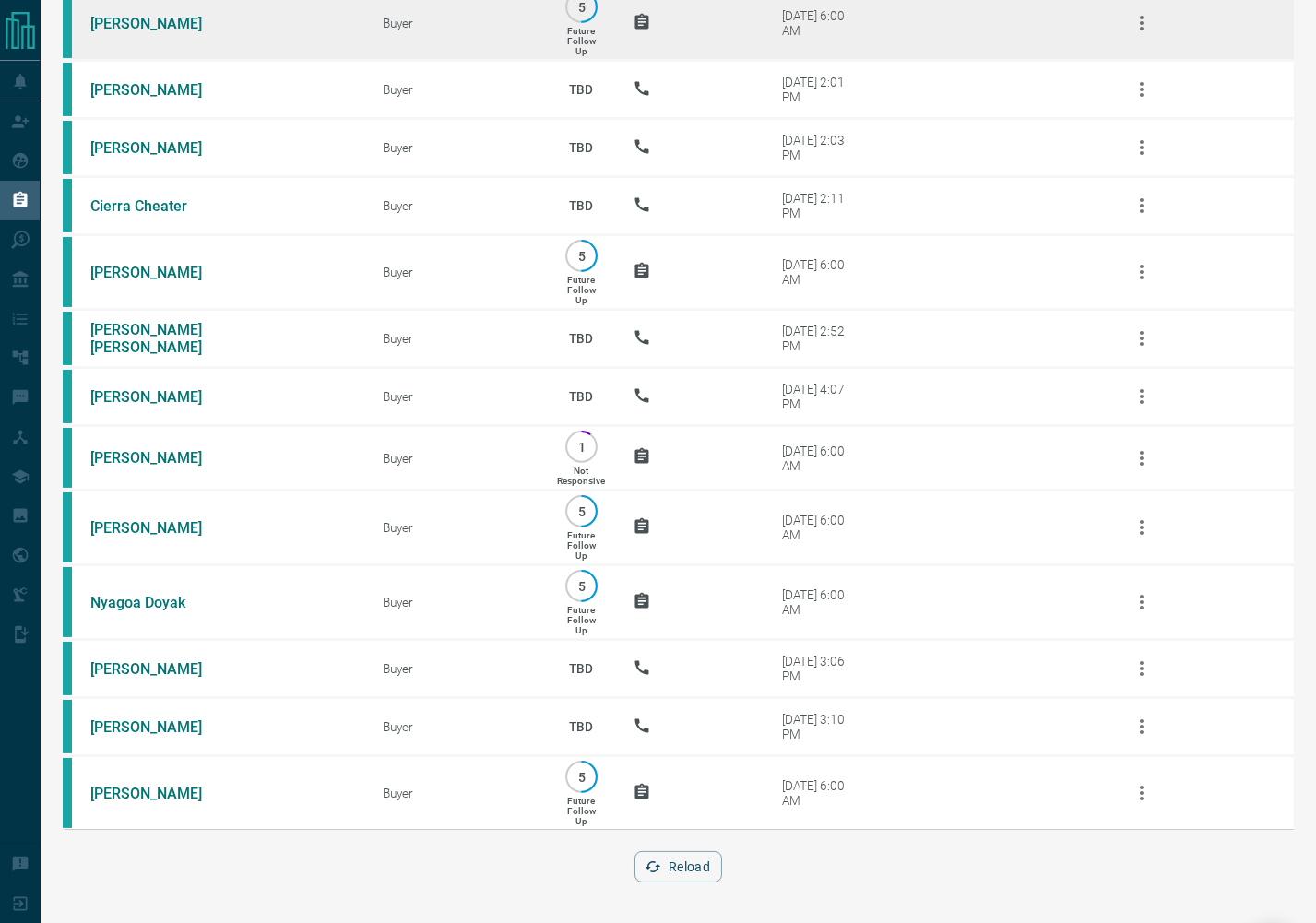
scroll to position [1661, 0]
